Goal: Task Accomplishment & Management: Manage account settings

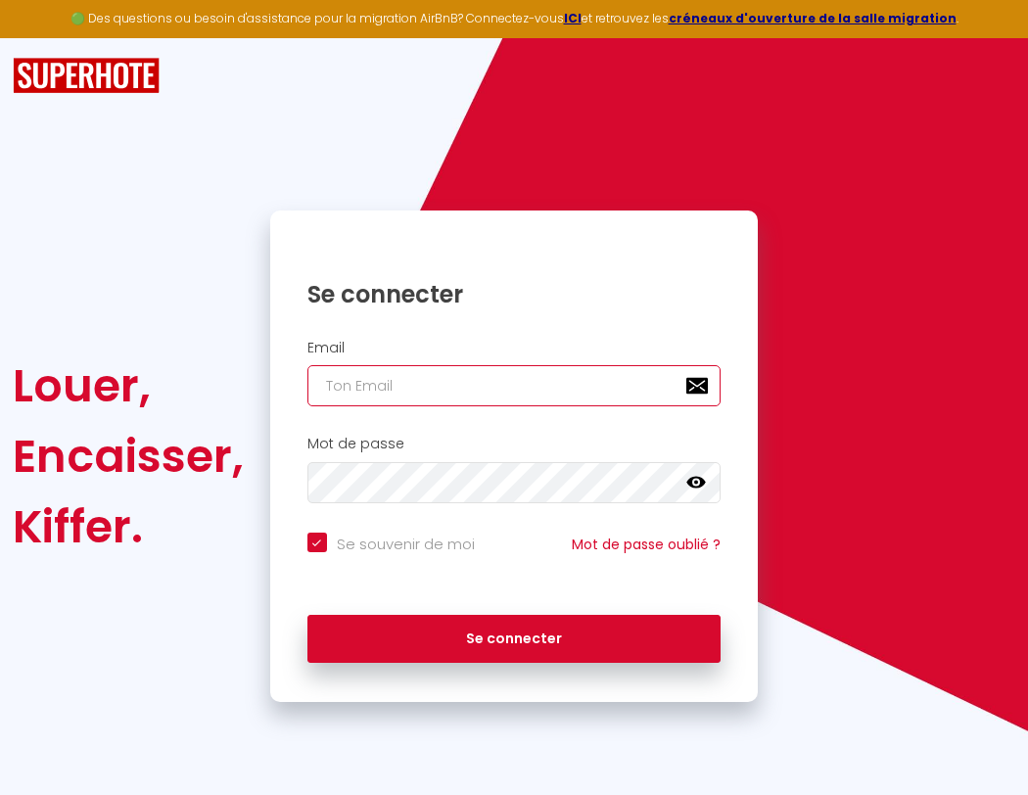
type input "l"
checkbox input "true"
type input "le"
checkbox input "true"
type input "les"
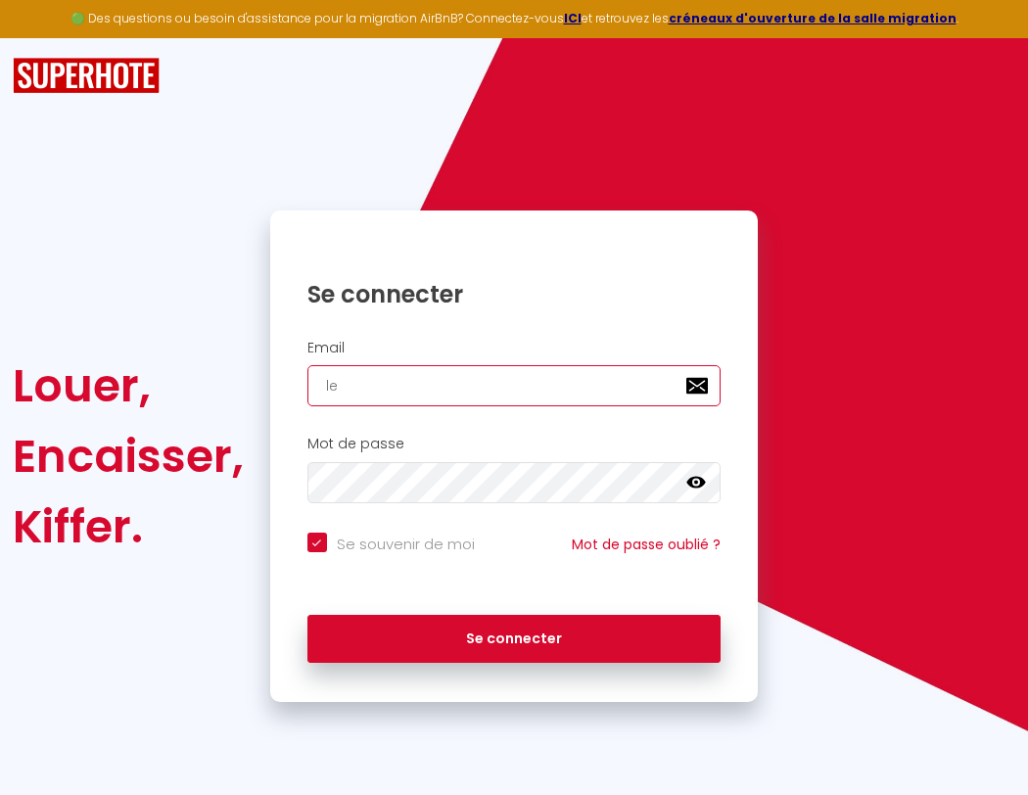
checkbox input "true"
type input "lesp"
checkbox input "true"
type input "lespa"
checkbox input "true"
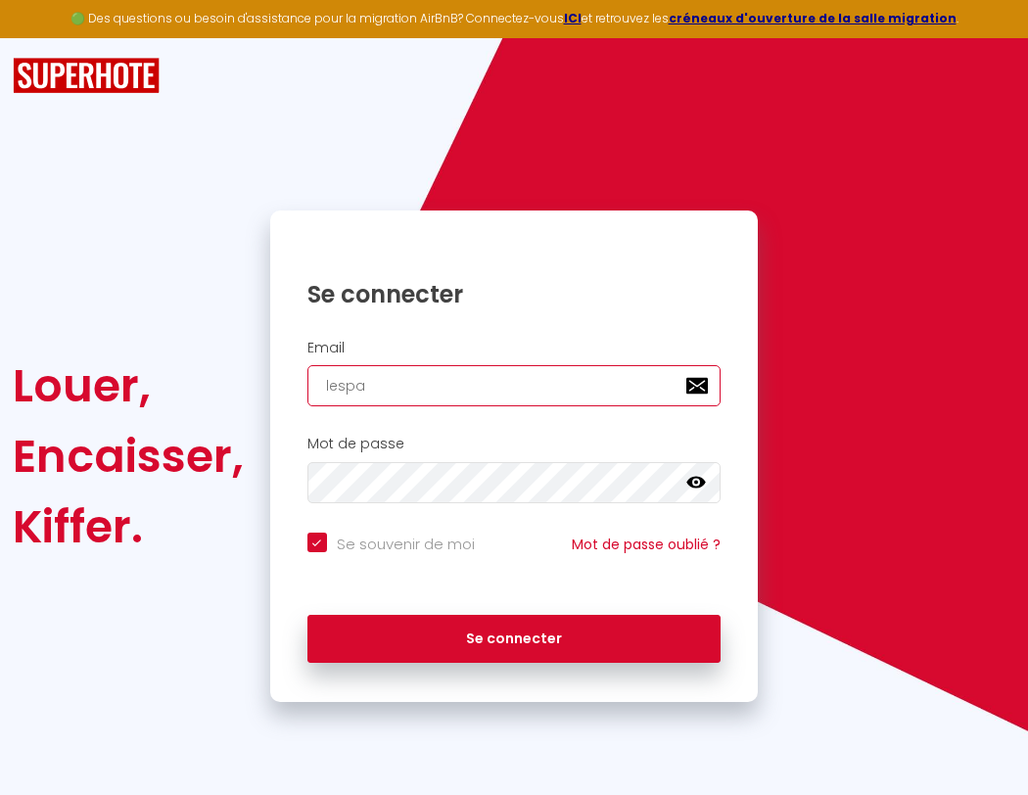
type input "lespac"
checkbox input "true"
type input "lespace"
checkbox input "true"
type input "l"
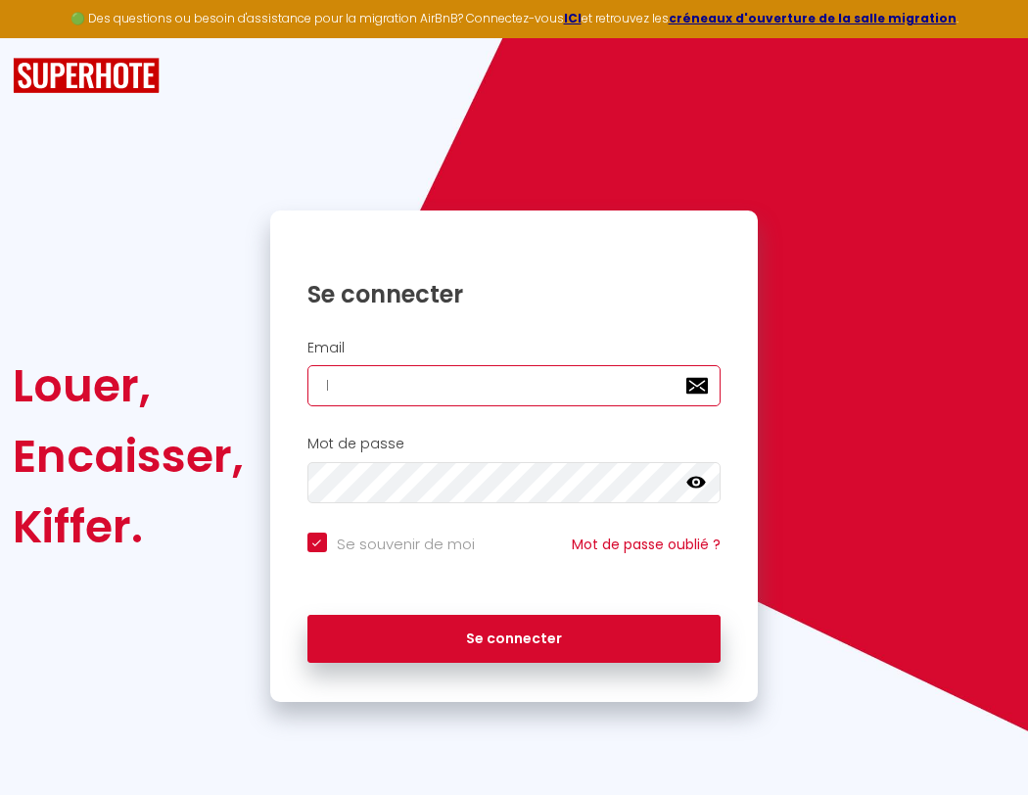
checkbox input "true"
type input "lespaced"
checkbox input "true"
type input "le"
checkbox input "true"
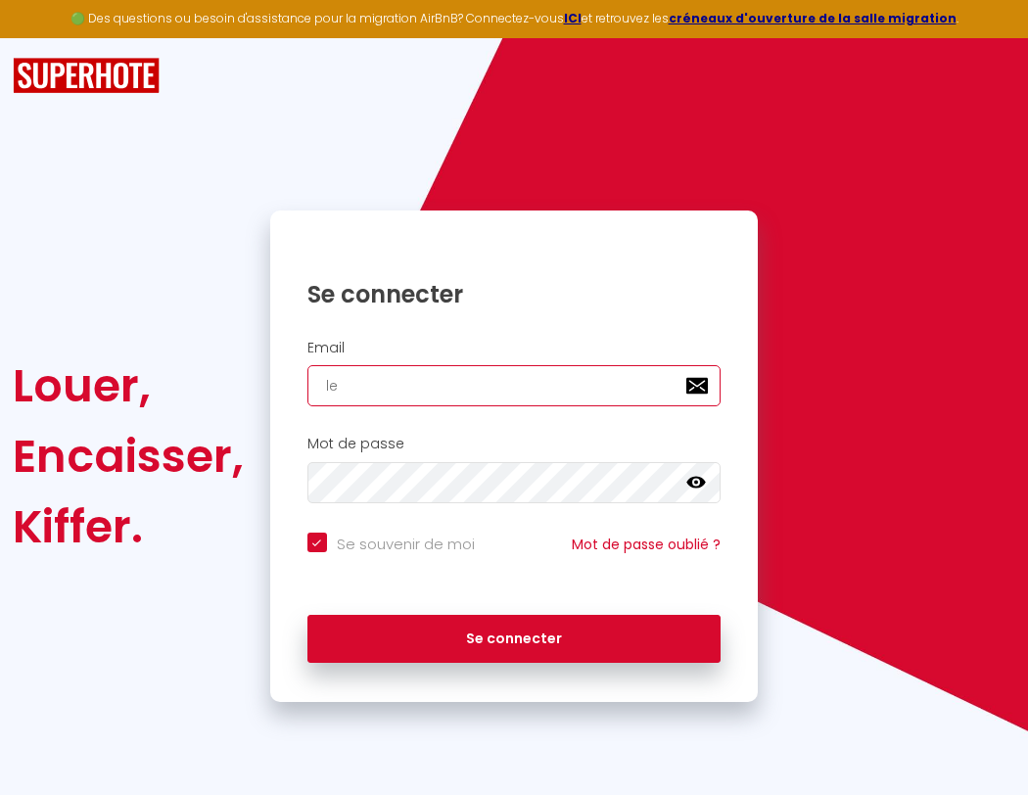
type input "lespacede"
checkbox input "true"
type input "les"
checkbox input "true"
type input "lespacedet"
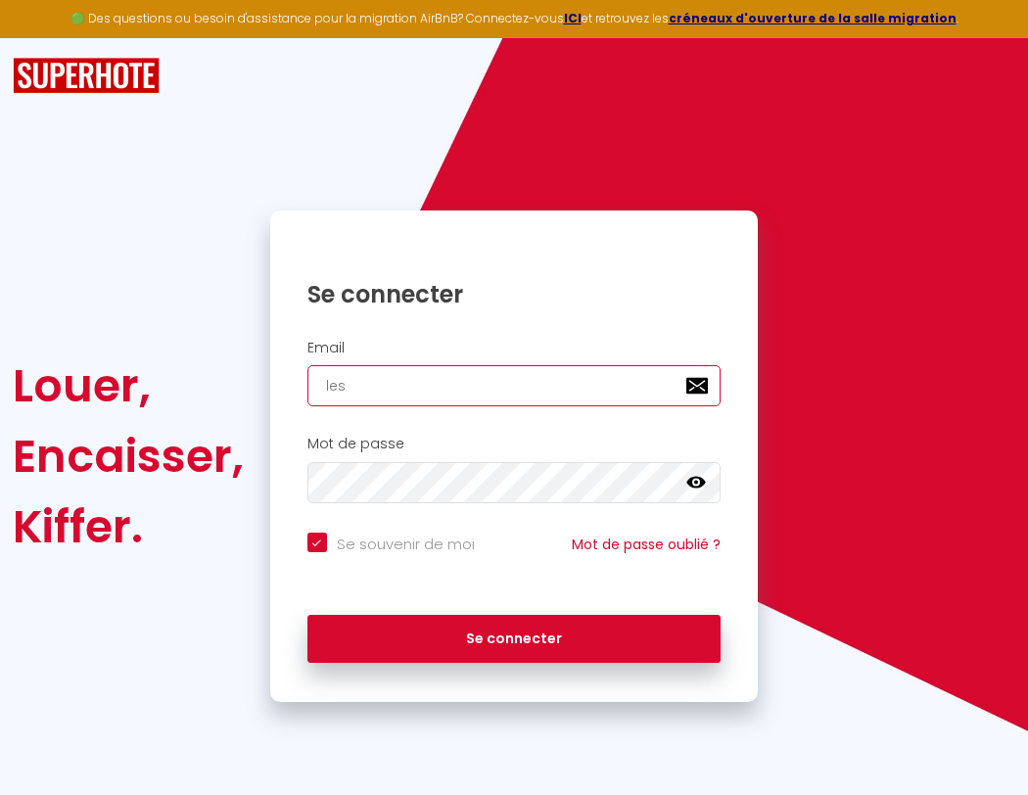
checkbox input "true"
type input "lesp"
checkbox input "true"
type input "lespacedete"
checkbox input "true"
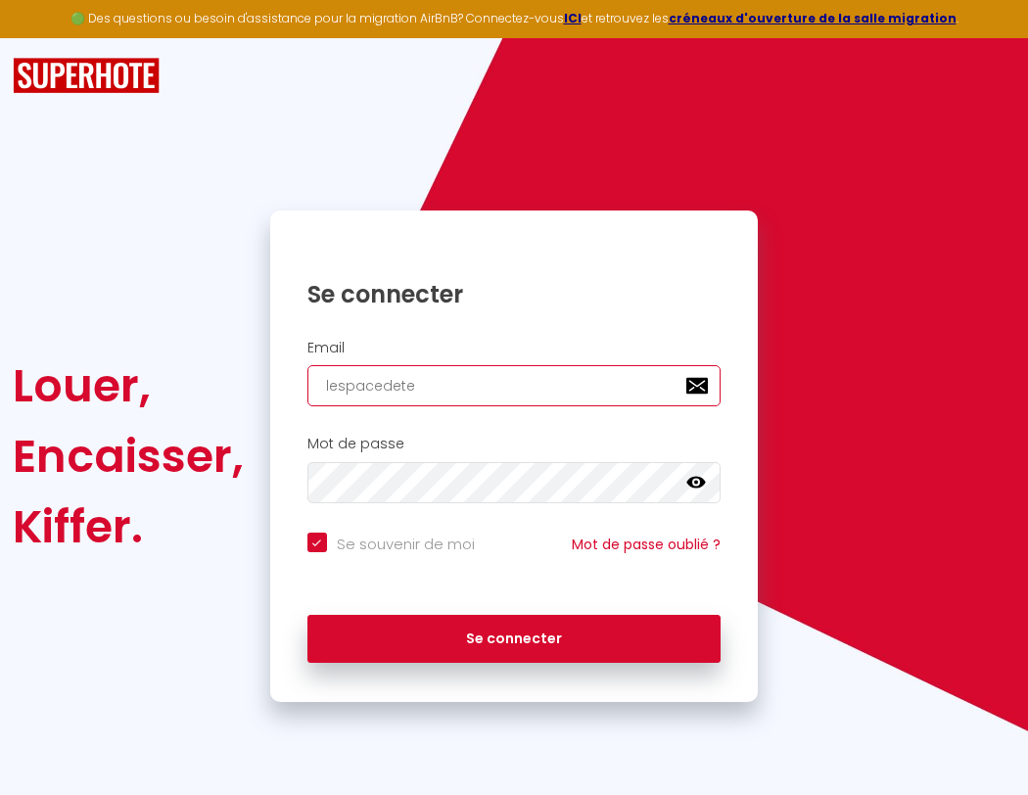
type input "lespa"
checkbox input "true"
type input "lespacedeten"
checkbox input "true"
type input "lespac"
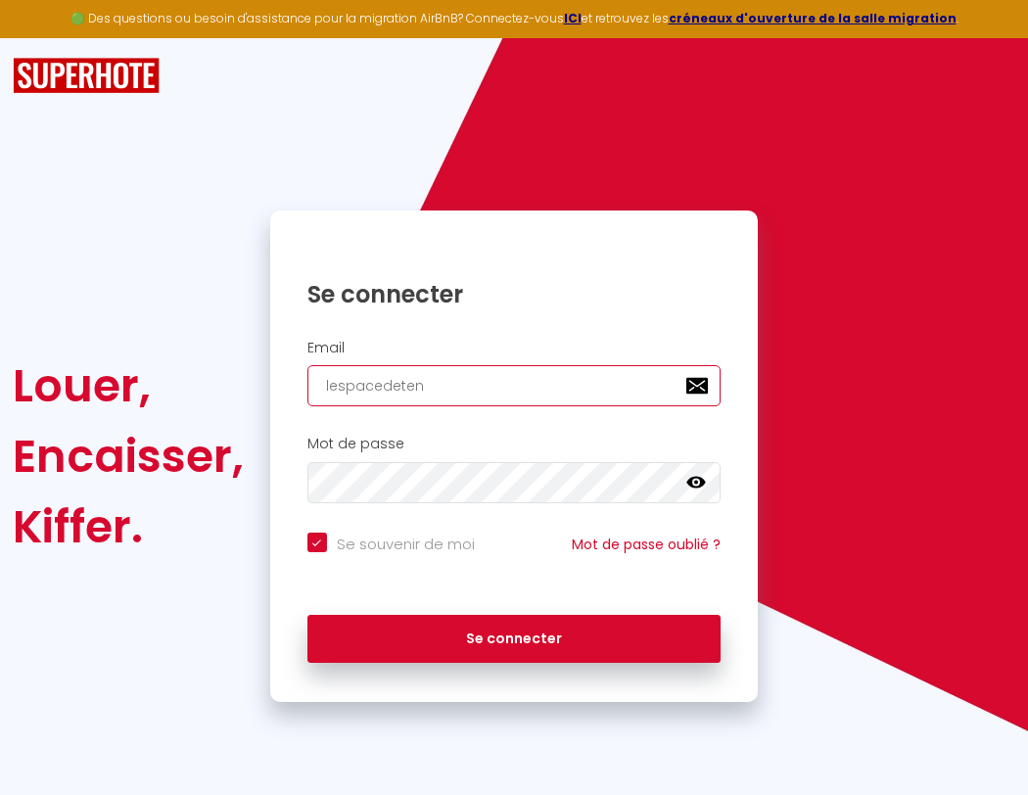
checkbox input "true"
type input "lespacedetent"
checkbox input "true"
type input "lespace"
checkbox input "true"
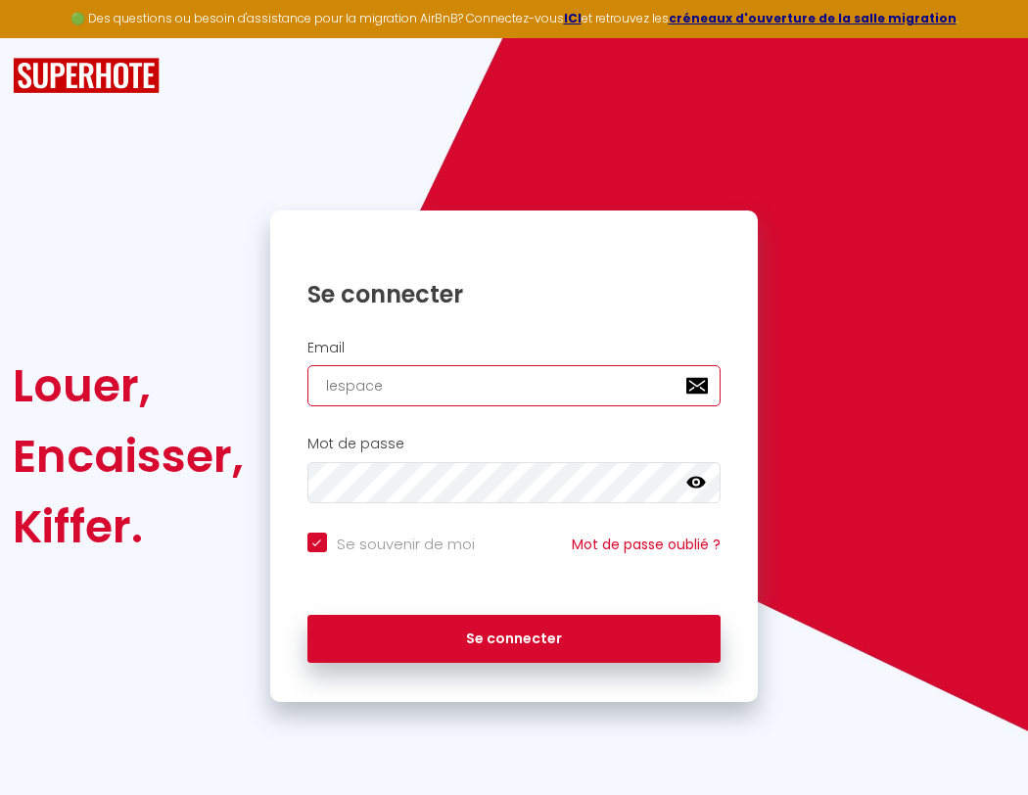
type input "lespacedetente"
checkbox input "true"
type input "lespaced"
checkbox input "true"
type input "lespacedetente@"
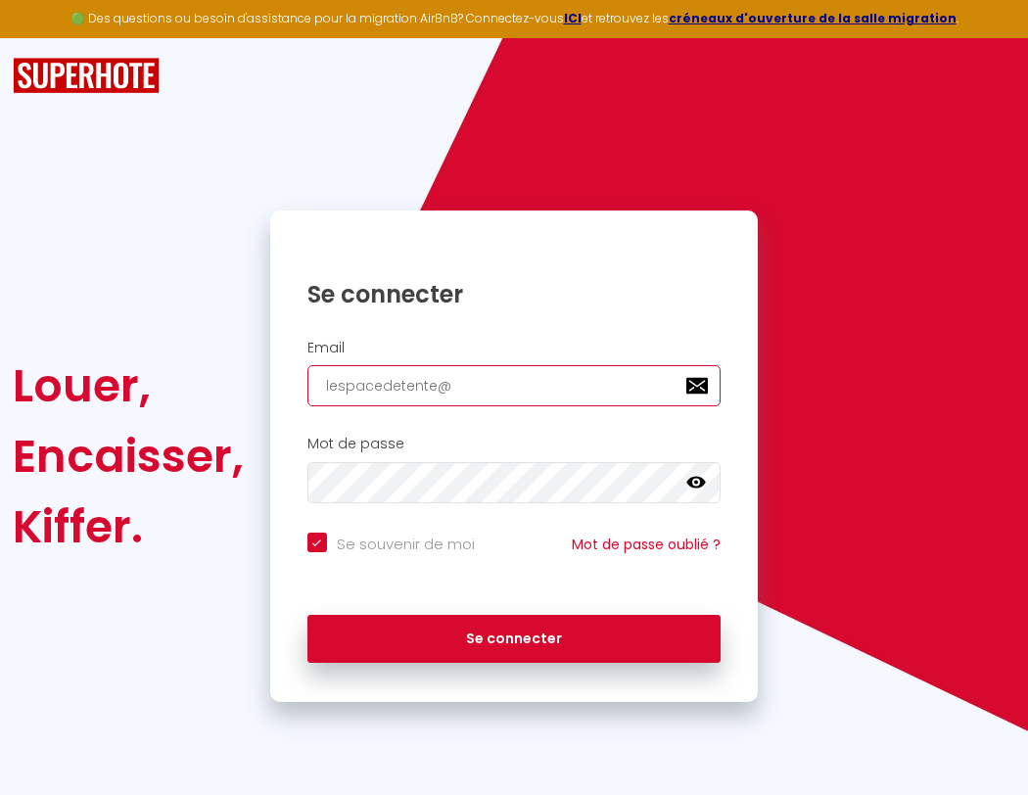
checkbox input "true"
type input "le"
checkbox input "true"
type input "lespacedetente@g"
checkbox input "true"
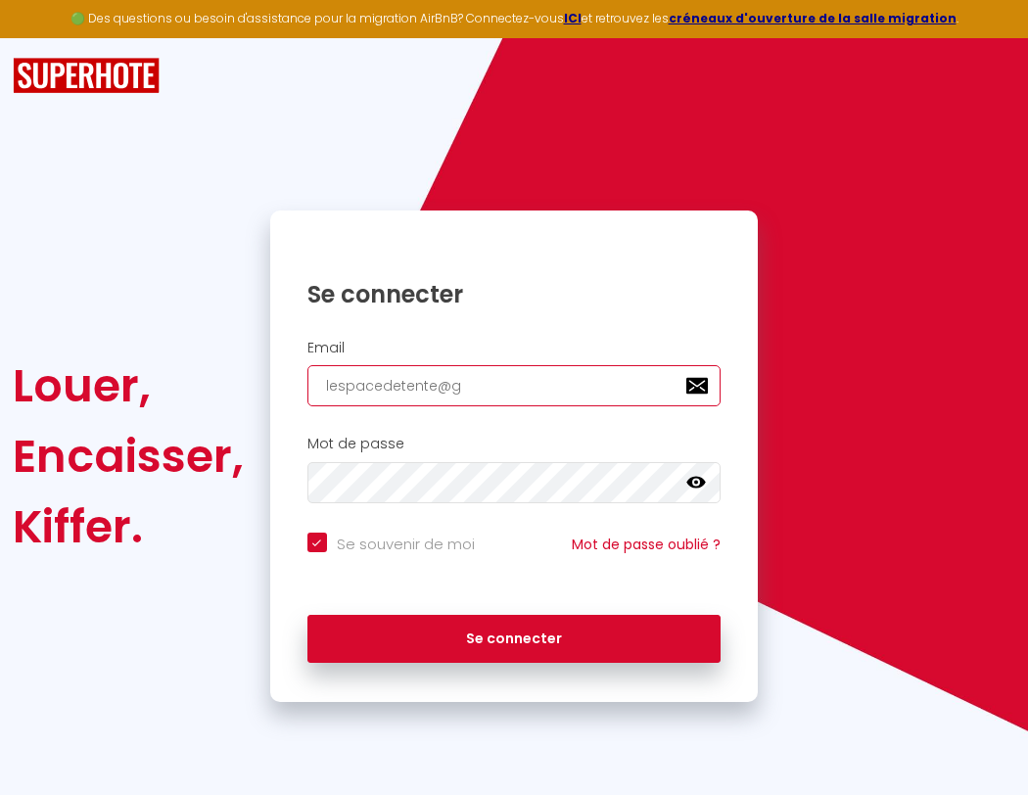
type input "les"
checkbox input "true"
type input "lespacedetente@gm"
checkbox input "true"
type input "lespacedetente@gma"
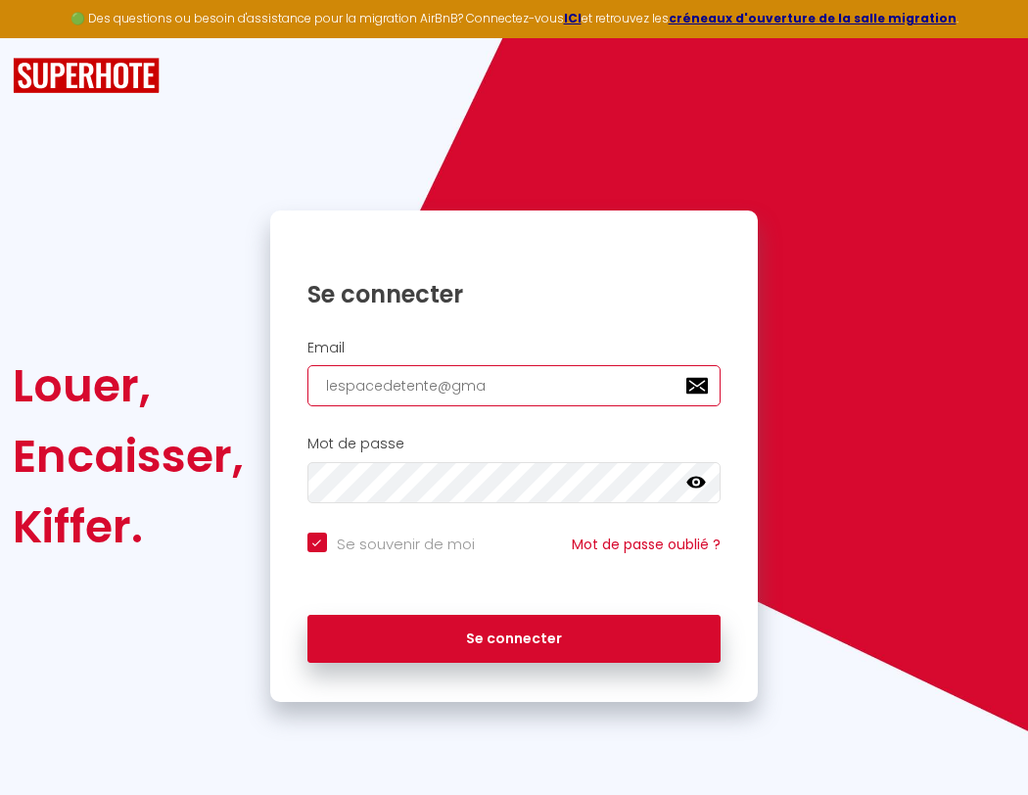
checkbox input "true"
type input "lespacedetente@gmai"
checkbox input "true"
type input "lespac"
checkbox input "true"
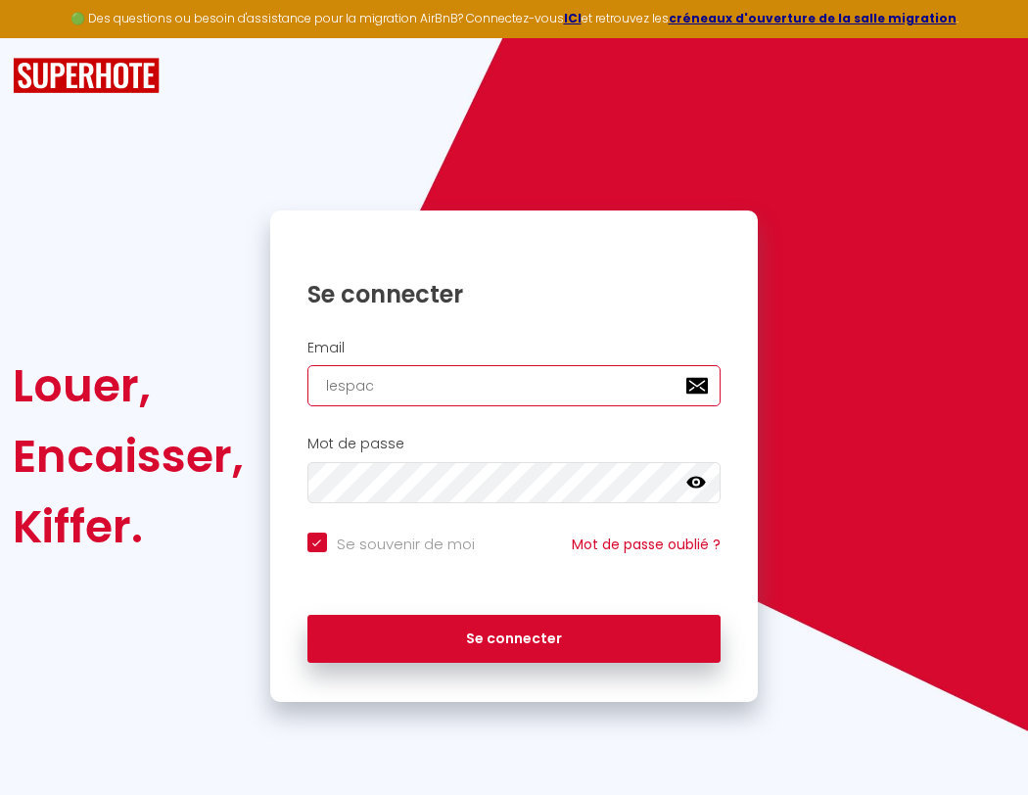
type input "[EMAIL_ADDRESS]"
checkbox input "true"
